Goal: Check status

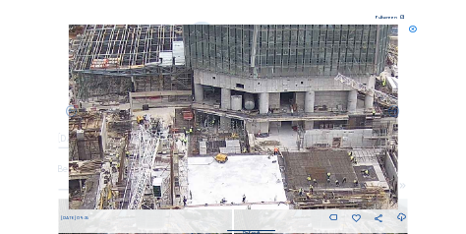
scroll to position [152, 0]
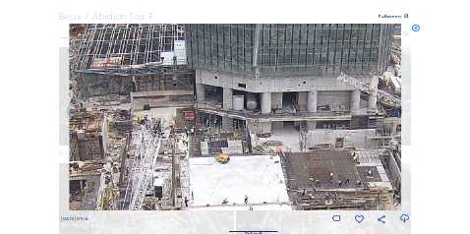
click at [416, 30] on icon at bounding box center [415, 28] width 9 height 9
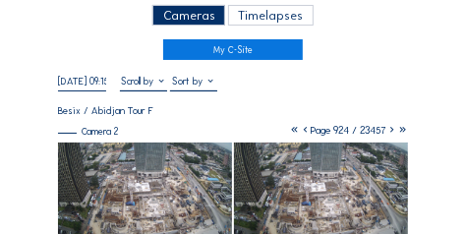
scroll to position [54, 0]
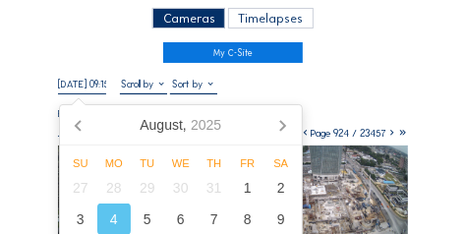
click at [100, 88] on input "[DATE] 09:15" at bounding box center [81, 84] width 47 height 13
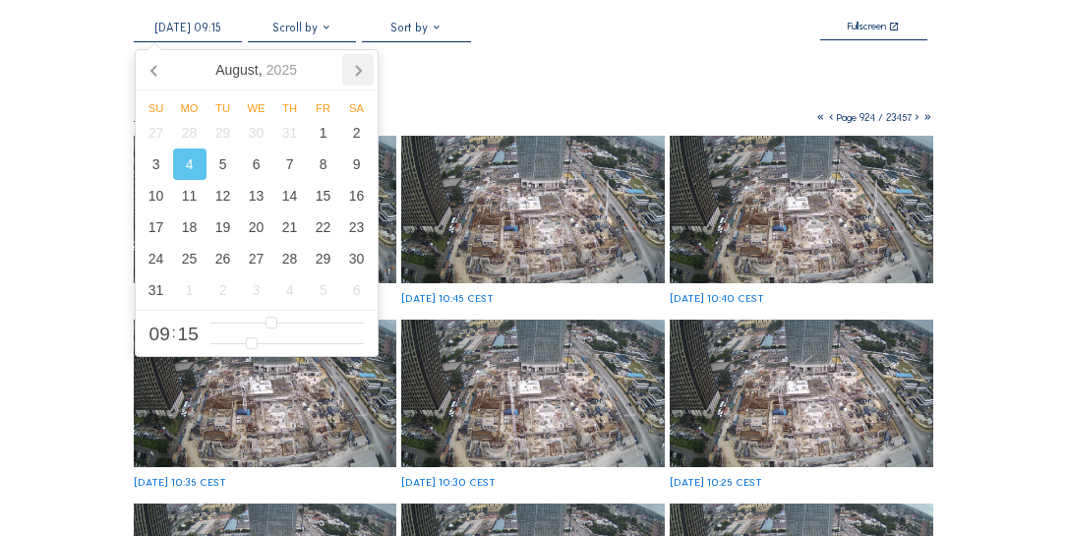
click at [363, 63] on icon at bounding box center [357, 69] width 31 height 31
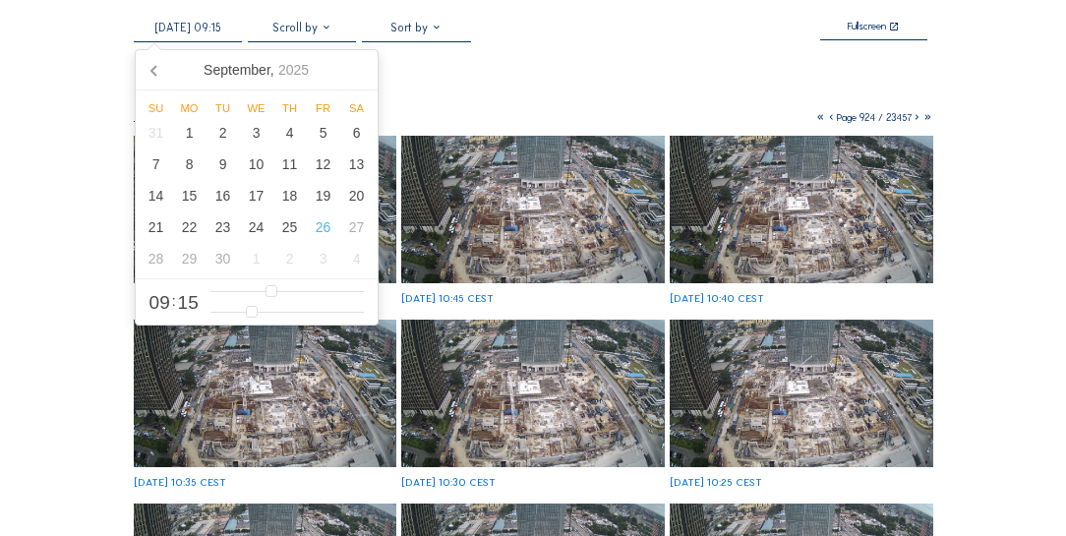
click at [363, 63] on nav "[DATE]" at bounding box center [257, 70] width 242 height 40
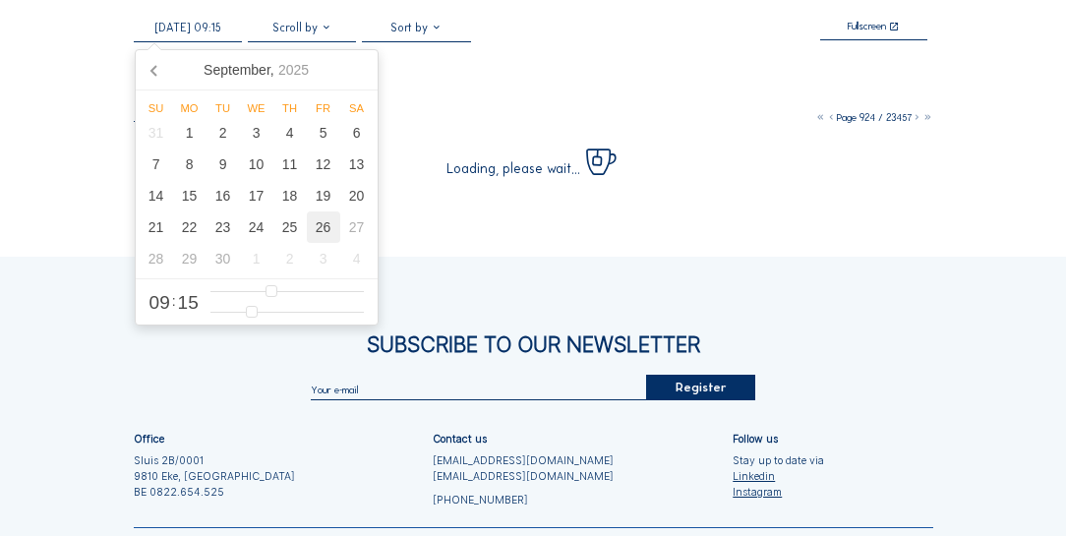
click at [324, 222] on div "26" at bounding box center [323, 226] width 33 height 31
type input "[DATE] 09:15"
click at [469, 59] on div "[DATE] 09:15 Fullscreen Besix / Abidjan Tour F Camera 2 Page 924 / 23457 Loadin…" at bounding box center [533, 98] width 799 height 155
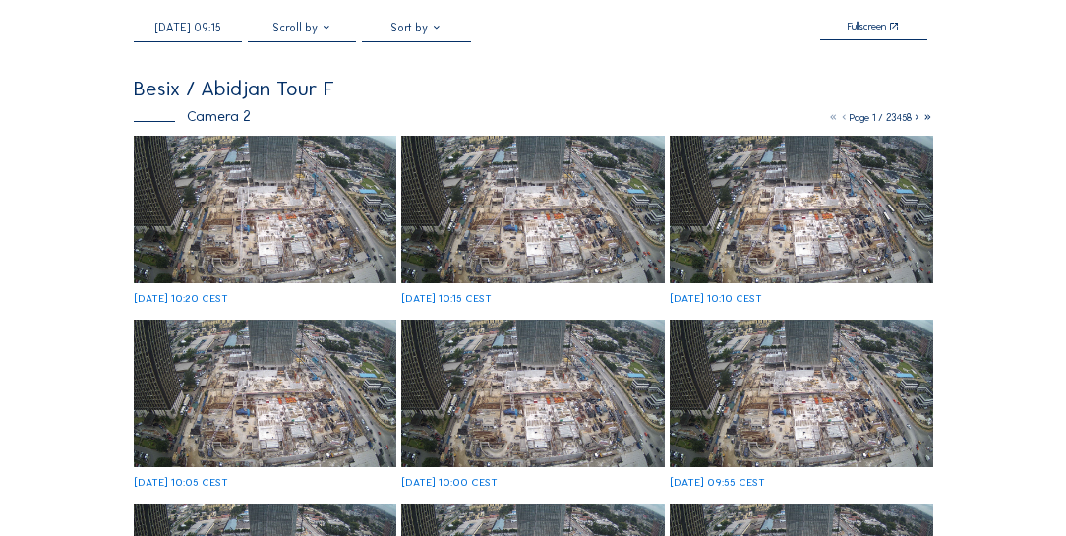
click at [246, 225] on img at bounding box center [265, 209] width 263 height 147
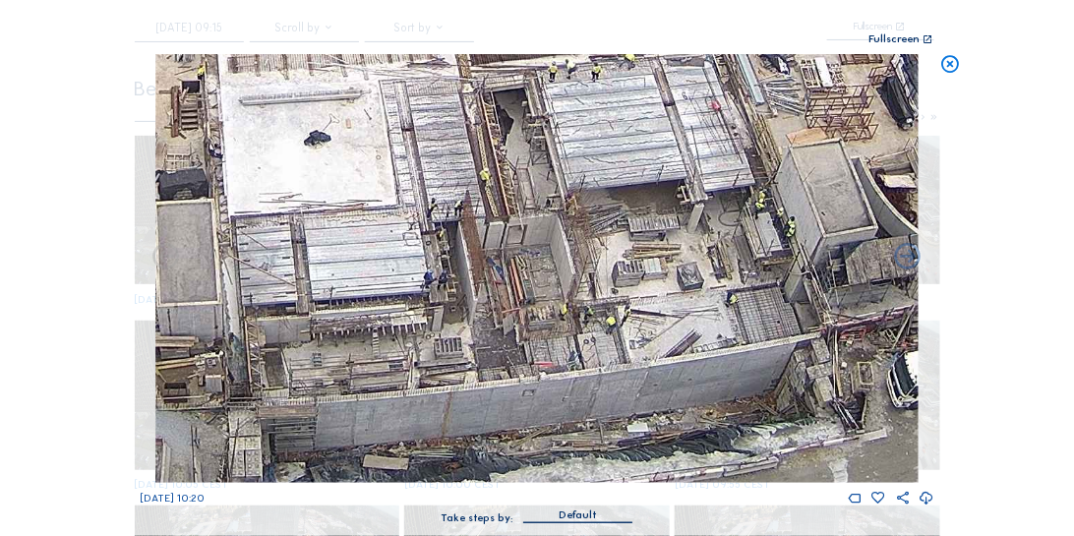
drag, startPoint x: 529, startPoint y: 378, endPoint x: 514, endPoint y: 293, distance: 85.8
click at [469, 233] on img at bounding box center [537, 268] width 762 height 429
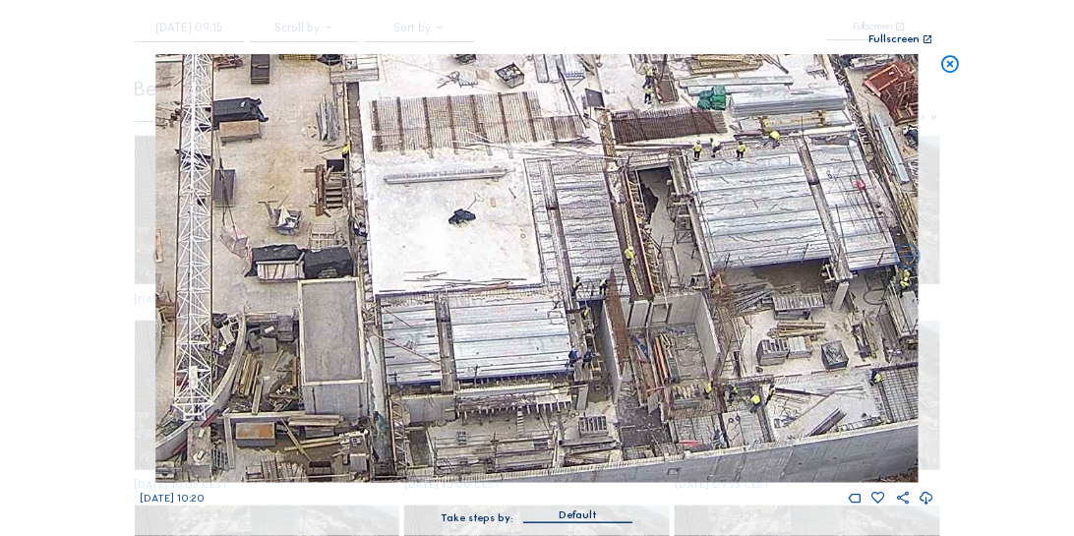
drag, startPoint x: 261, startPoint y: 282, endPoint x: 405, endPoint y: 360, distance: 164.1
click at [405, 233] on img at bounding box center [537, 268] width 762 height 429
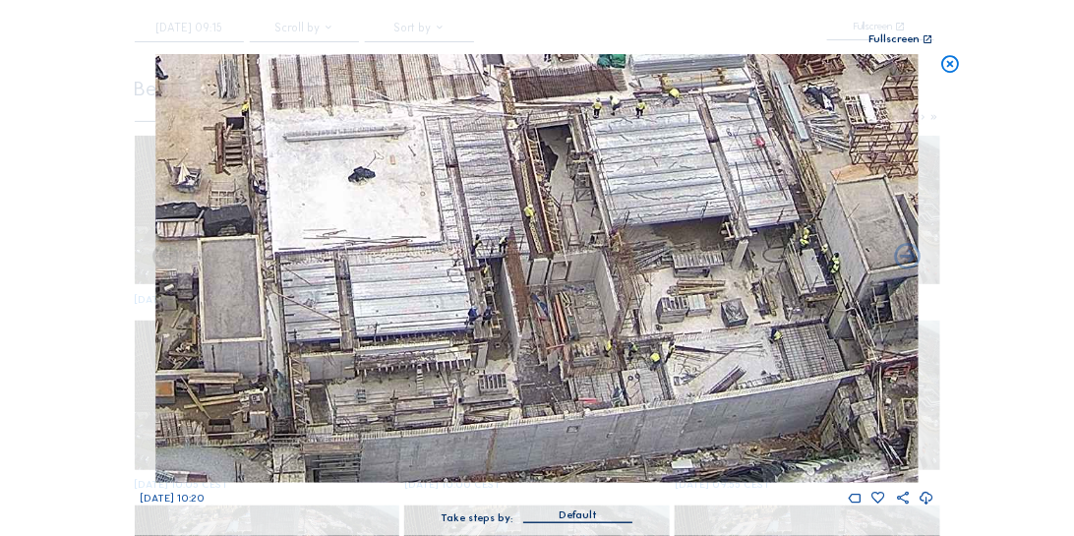
drag, startPoint x: 692, startPoint y: 419, endPoint x: 592, endPoint y: 378, distance: 108.5
click at [469, 233] on img at bounding box center [537, 268] width 762 height 429
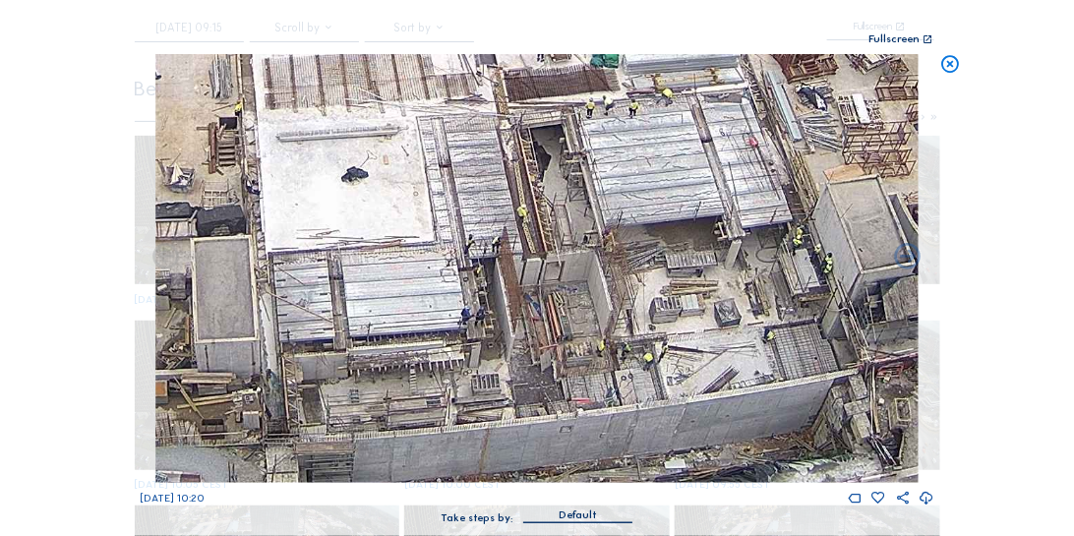
drag, startPoint x: 603, startPoint y: 370, endPoint x: 387, endPoint y: 315, distance: 222.3
click at [387, 233] on img at bounding box center [537, 268] width 762 height 429
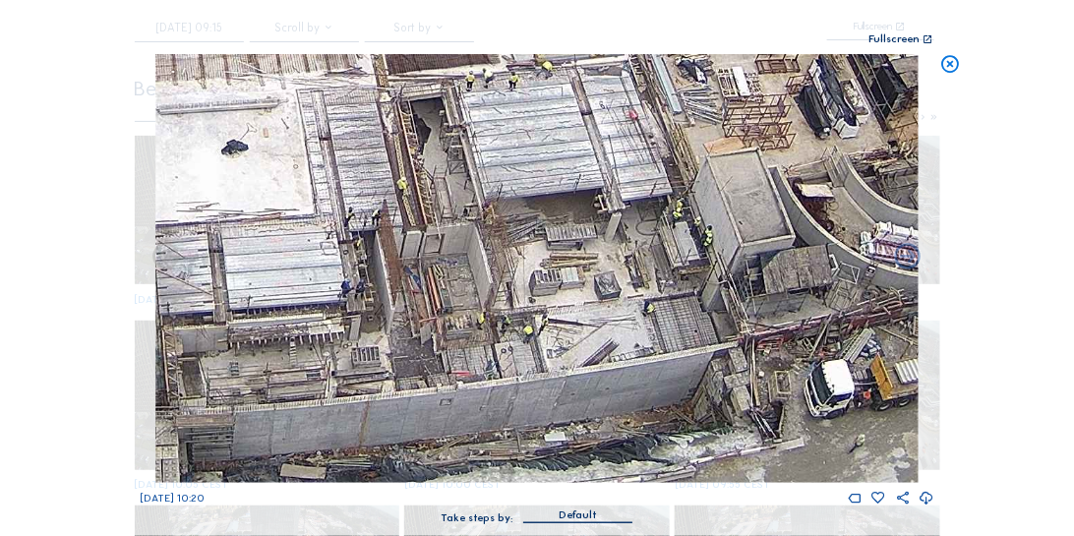
drag, startPoint x: 469, startPoint y: 265, endPoint x: 509, endPoint y: 246, distance: 44.9
click at [469, 233] on img at bounding box center [537, 268] width 762 height 429
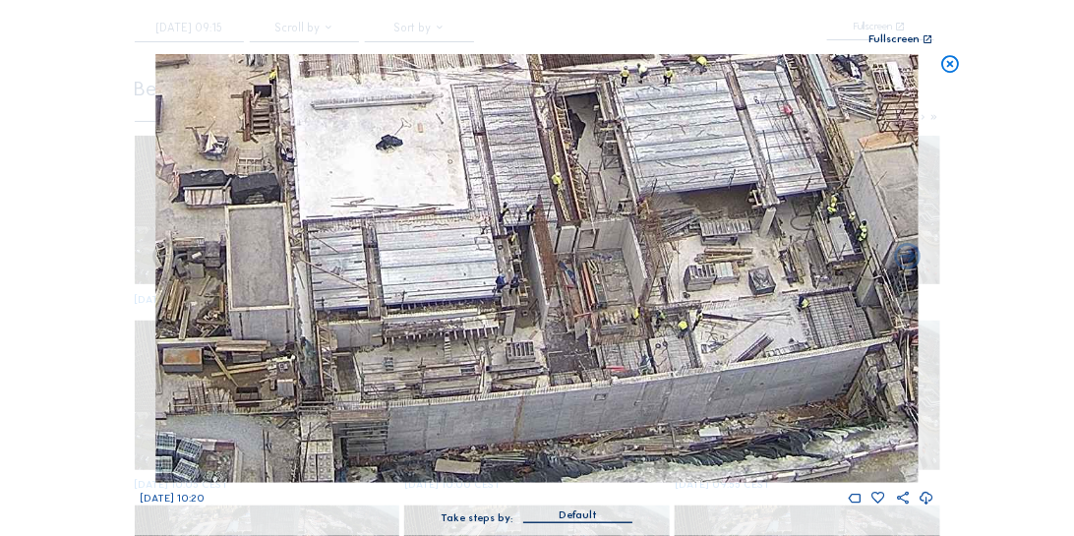
drag, startPoint x: 357, startPoint y: 384, endPoint x: 511, endPoint y: 380, distance: 154.5
click at [469, 233] on img at bounding box center [537, 268] width 762 height 429
